Goal: Task Accomplishment & Management: Use online tool/utility

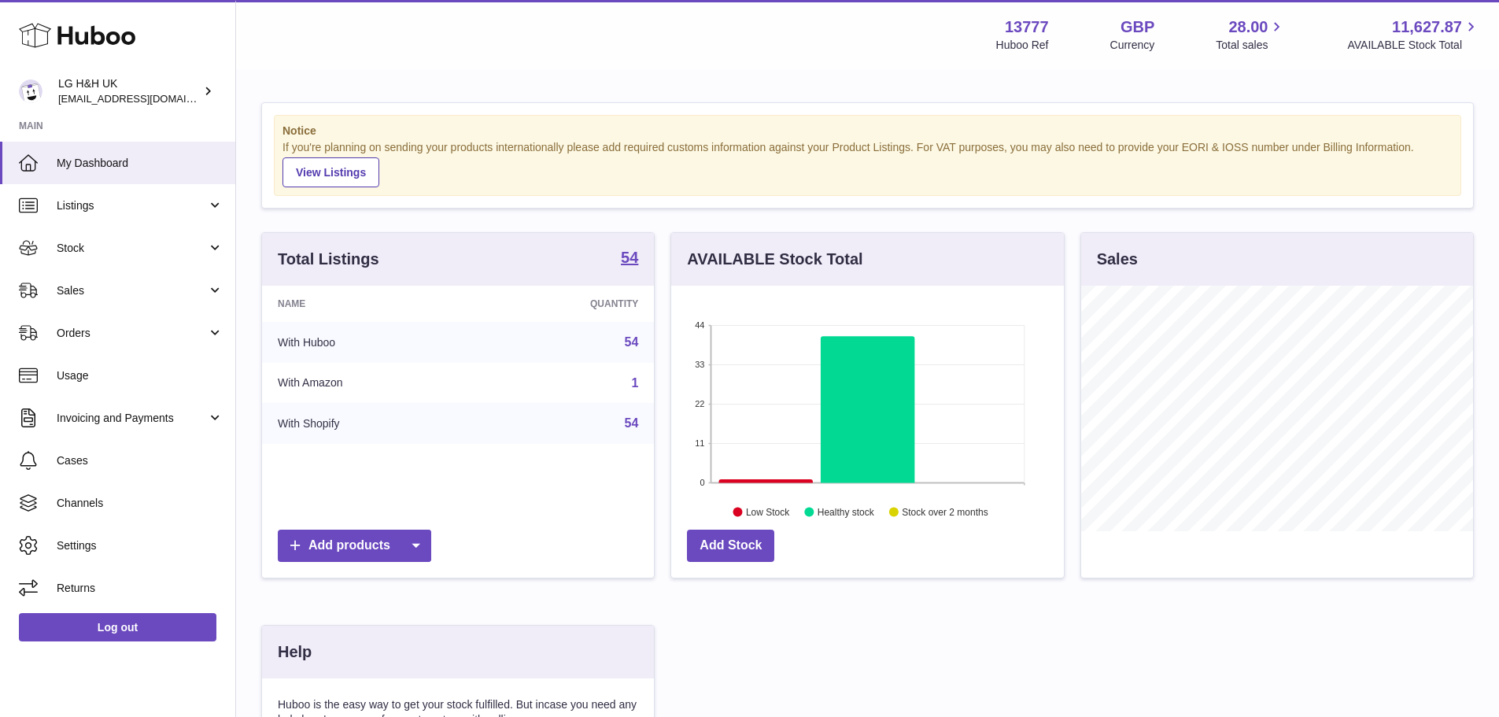
scroll to position [246, 393]
click at [154, 281] on link "Sales" at bounding box center [117, 290] width 235 height 43
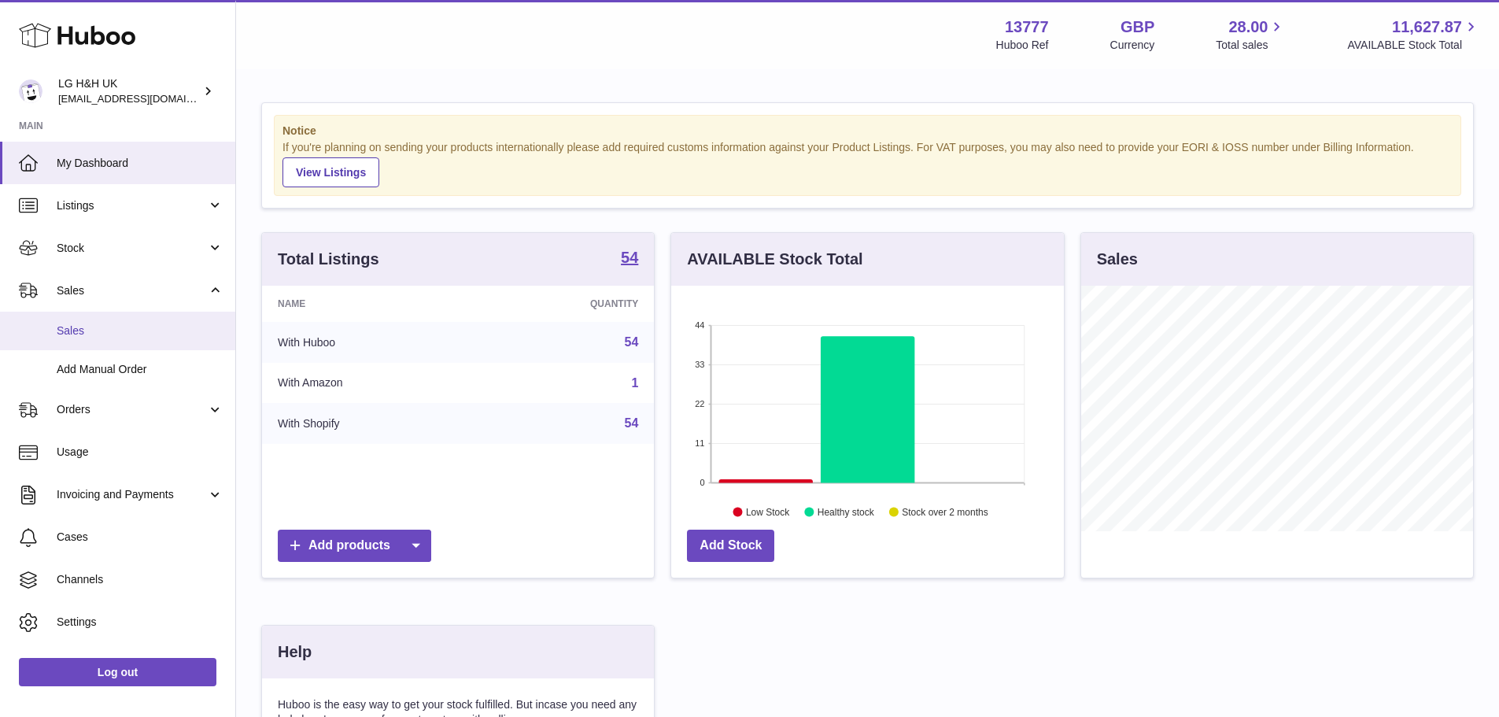
click at [105, 320] on link "Sales" at bounding box center [117, 331] width 235 height 39
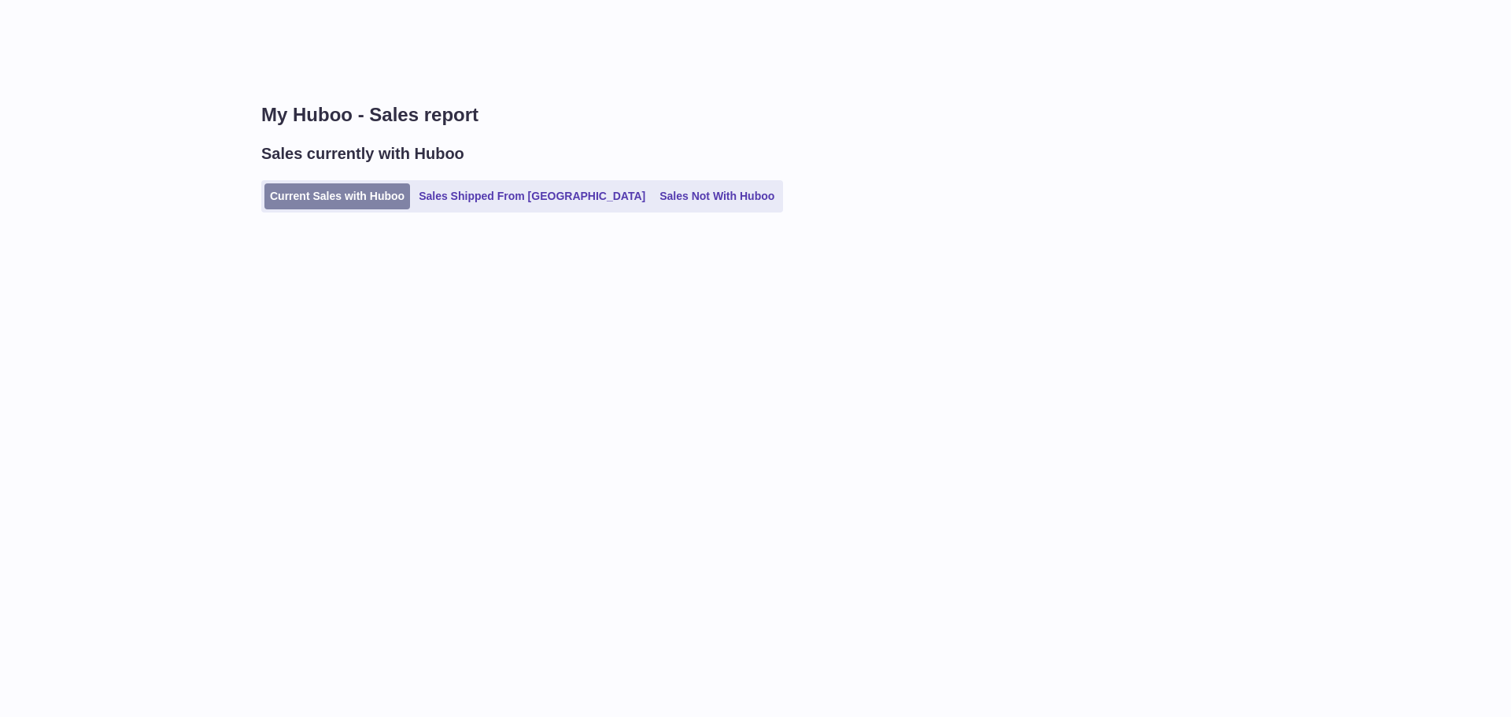
click at [351, 190] on link "Current Sales with Huboo" at bounding box center [337, 196] width 146 height 26
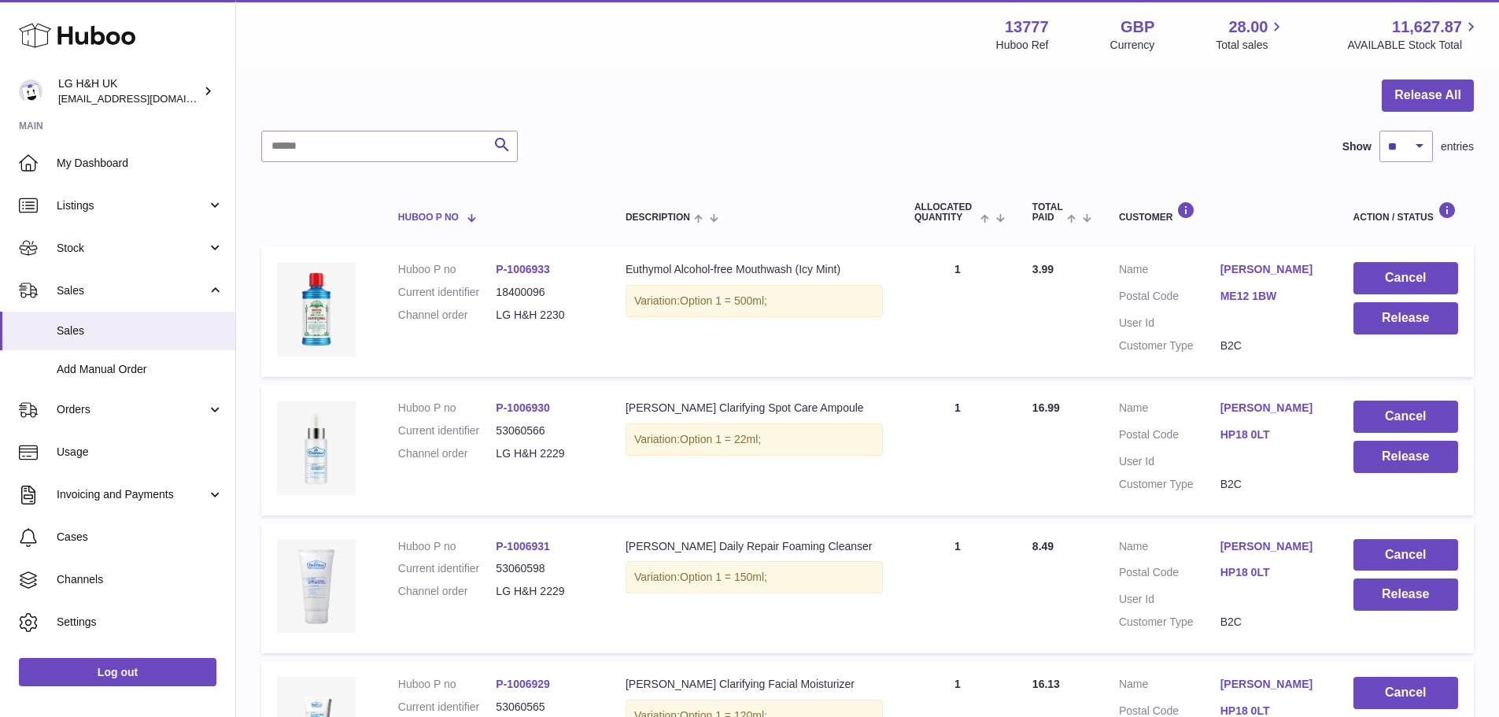
scroll to position [128, 0]
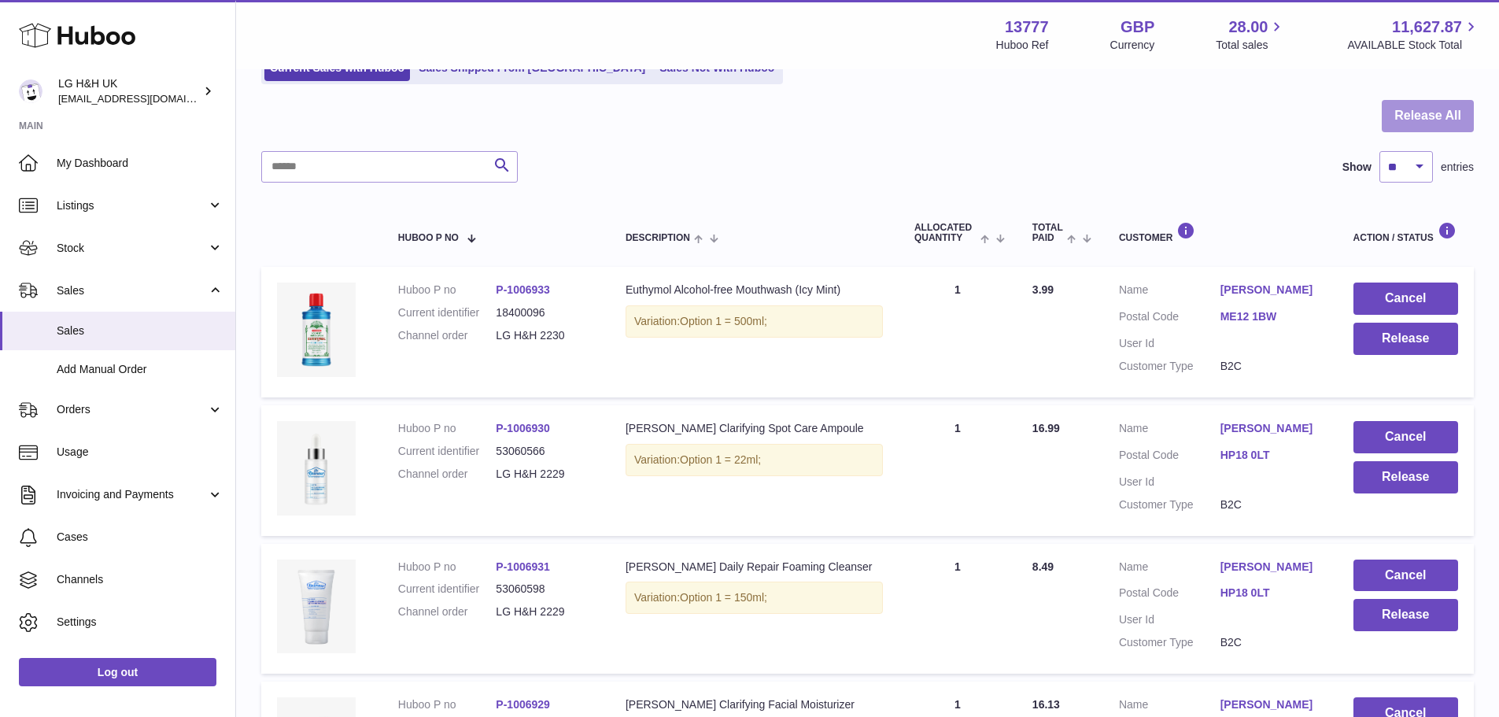
click at [1419, 113] on button "Release All" at bounding box center [1428, 116] width 92 height 32
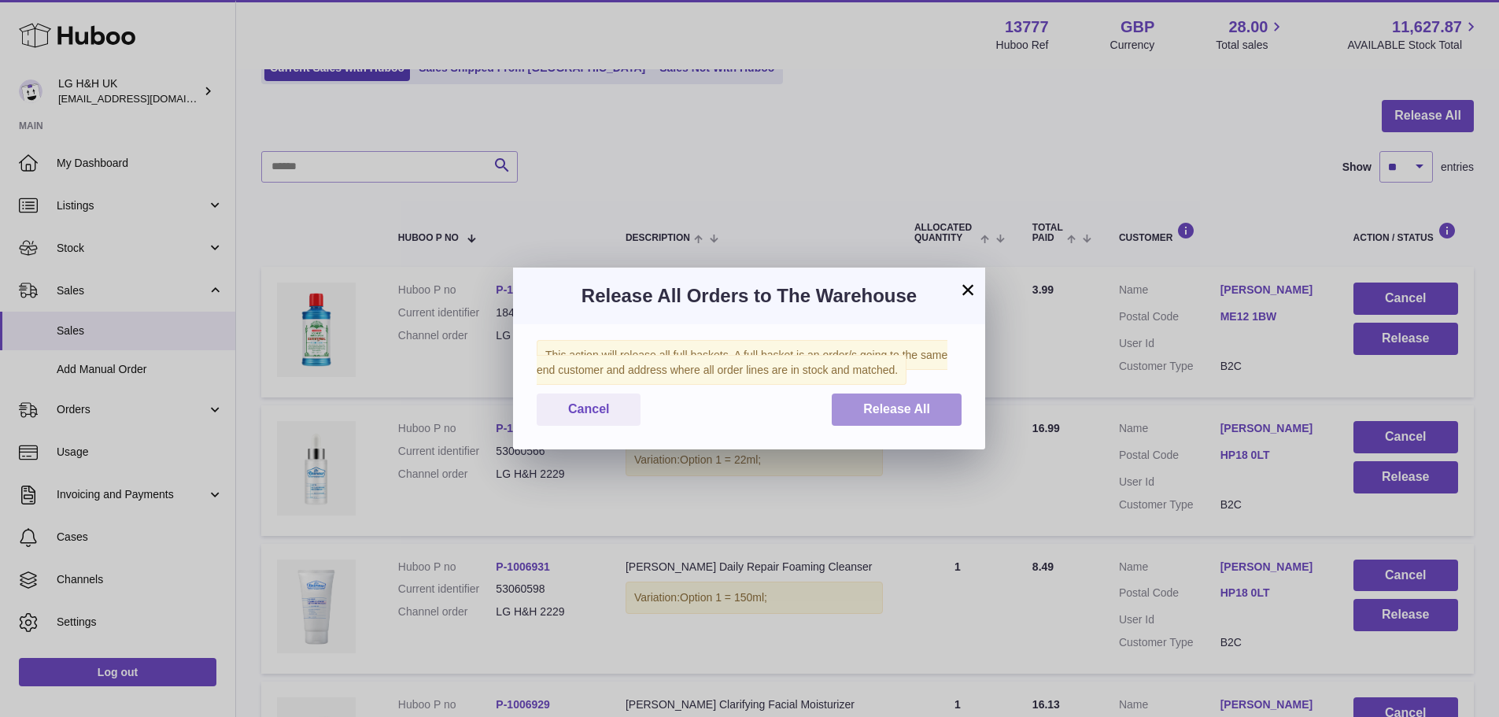
click at [904, 404] on span "Release All" at bounding box center [896, 408] width 67 height 13
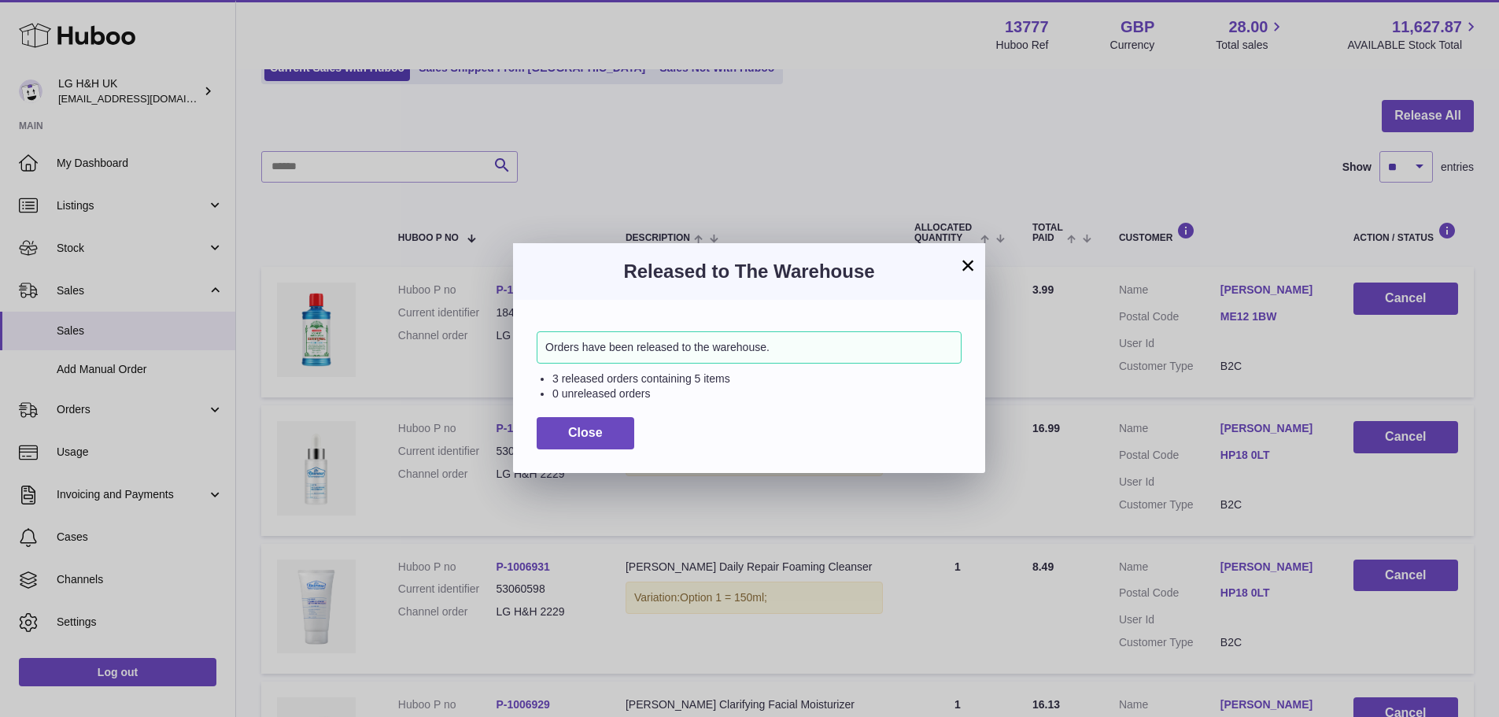
click at [959, 275] on div "×" at bounding box center [968, 265] width 19 height 19
click at [965, 265] on button "×" at bounding box center [968, 265] width 19 height 19
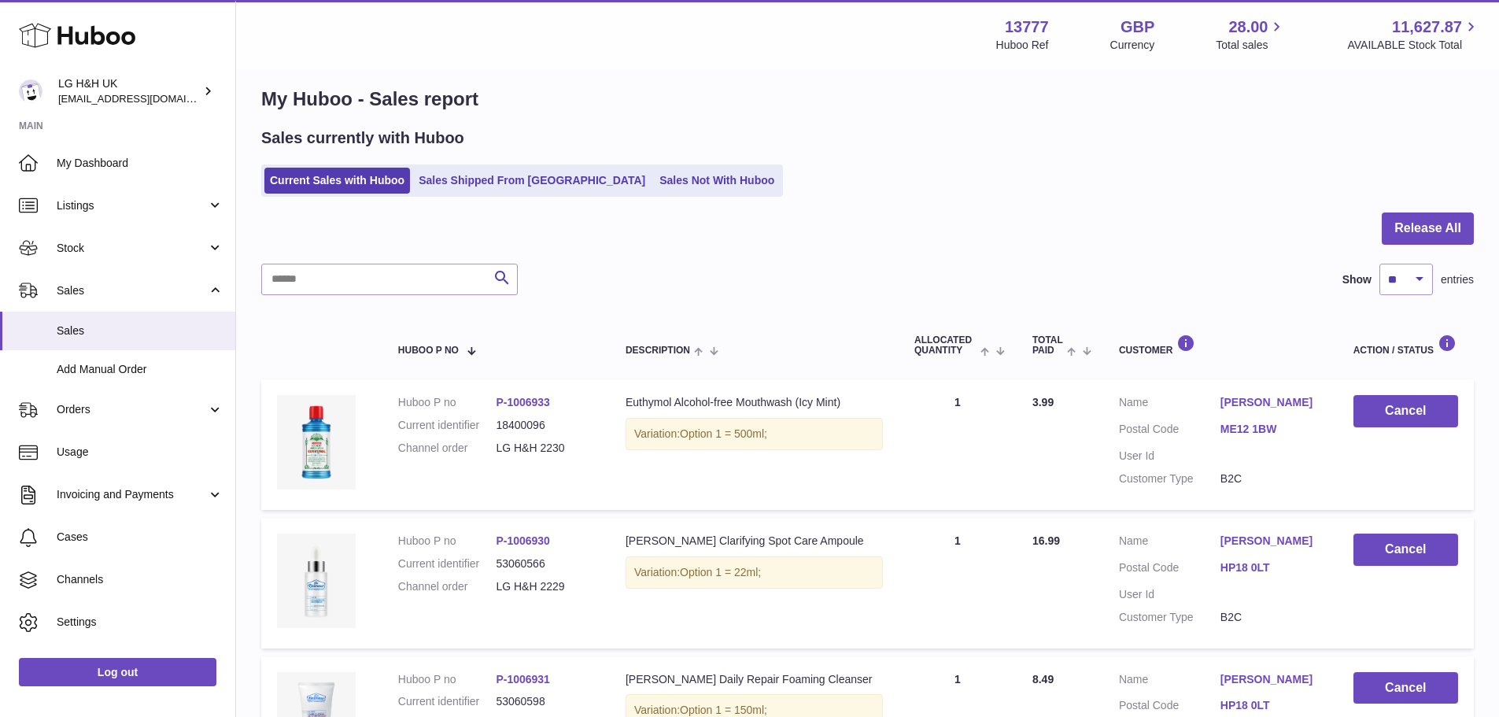
scroll to position [0, 0]
